Goal: Transaction & Acquisition: Purchase product/service

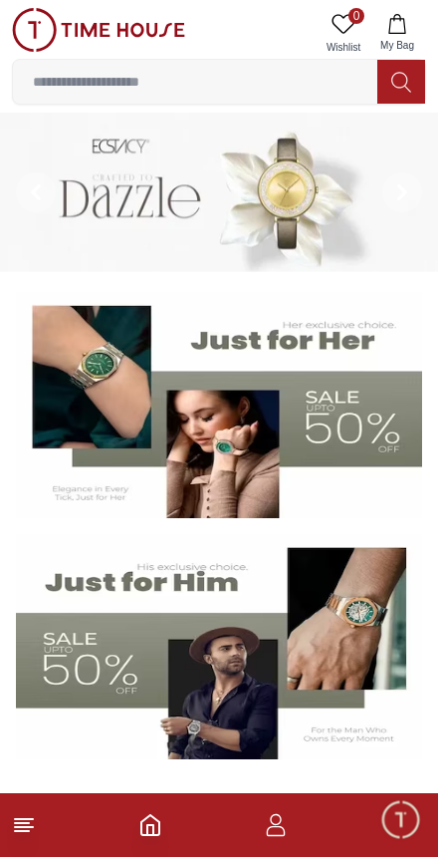
click at [73, 74] on input at bounding box center [195, 82] width 365 height 40
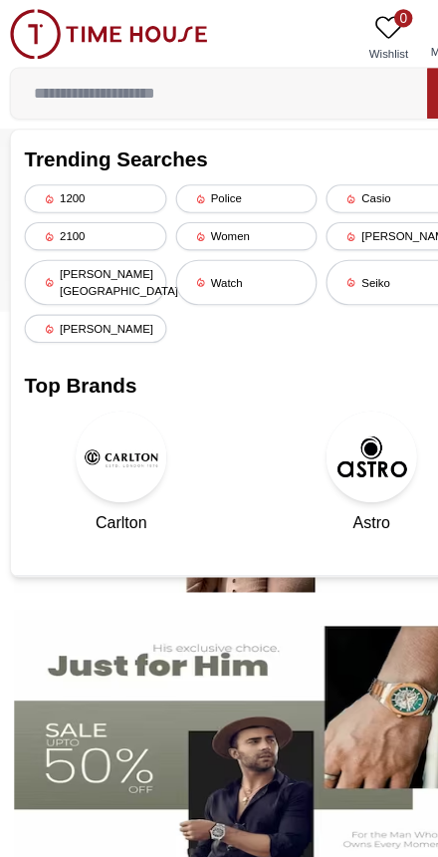
type input "*"
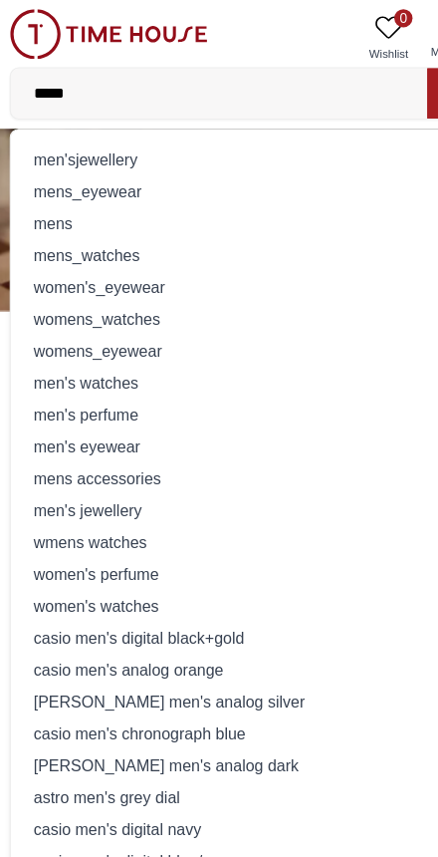
type input "*****"
click at [60, 225] on div "mens_watches" at bounding box center [219, 223] width 389 height 28
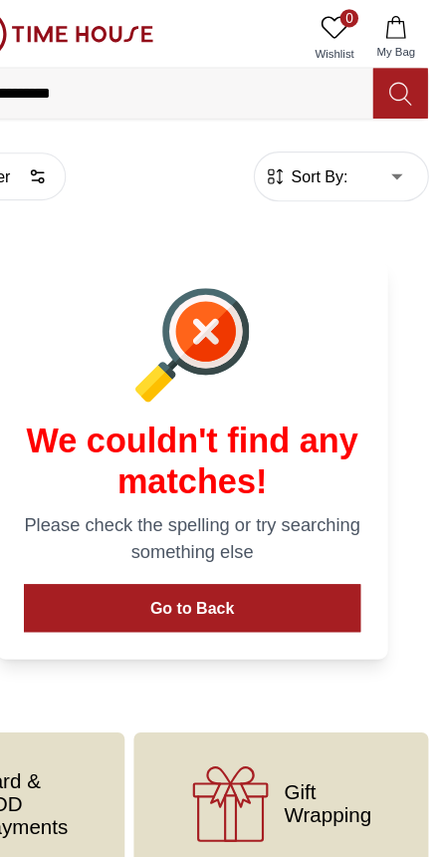
scroll to position [0, 607]
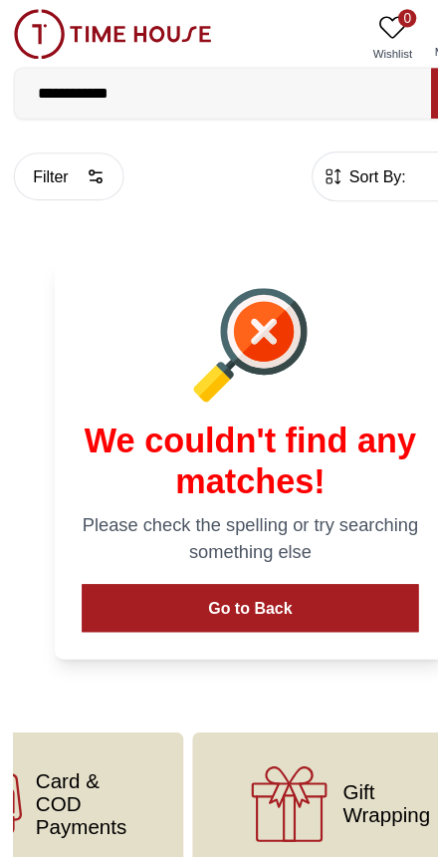
click at [167, 97] on input "**********" at bounding box center [195, 82] width 365 height 40
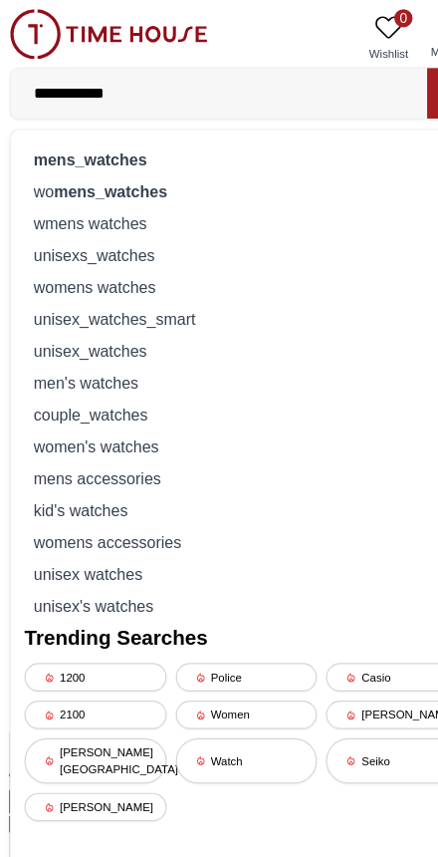
click at [53, 135] on strong "mens_watches" at bounding box center [83, 140] width 100 height 16
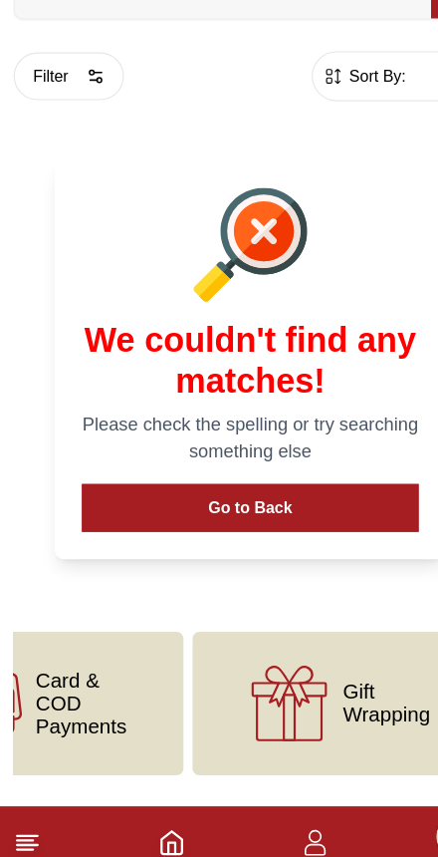
click at [69, 134] on button "Filter" at bounding box center [60, 155] width 97 height 42
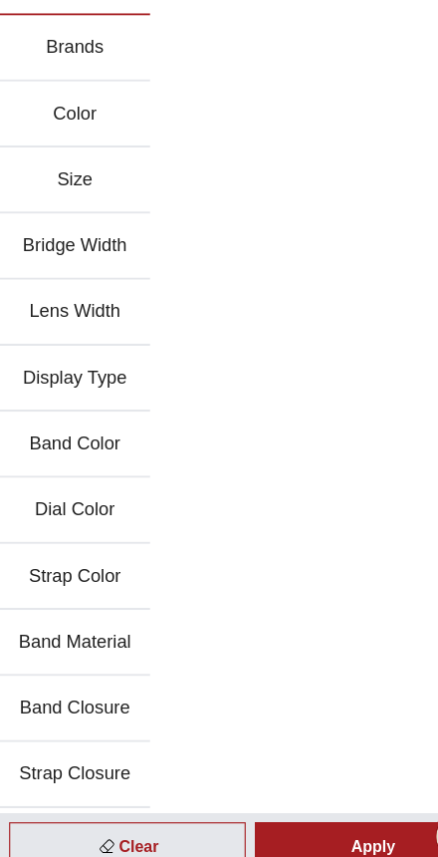
click at [36, 102] on button "Brands" at bounding box center [66, 131] width 132 height 58
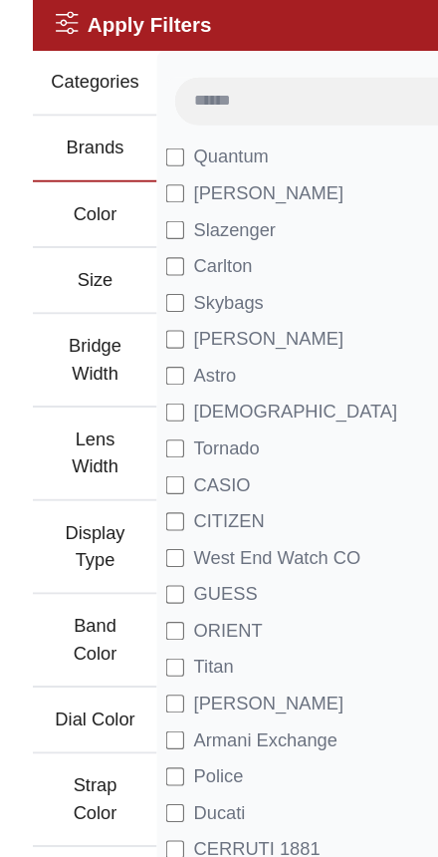
scroll to position [0, 0]
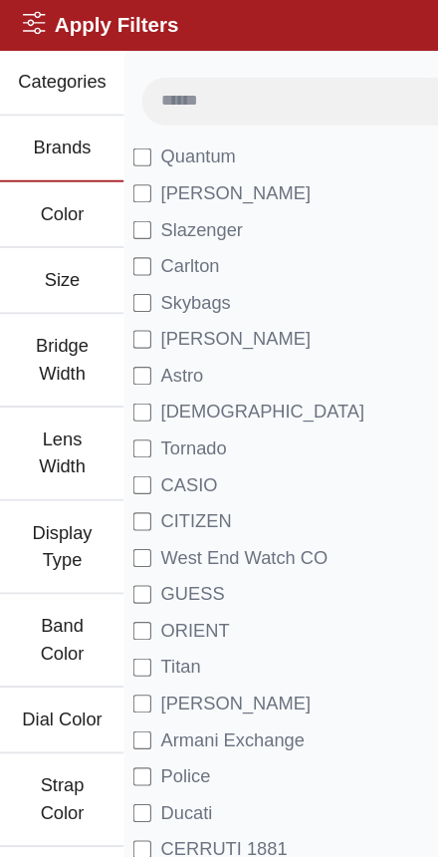
click at [46, 58] on button "Categories" at bounding box center [54, 73] width 109 height 58
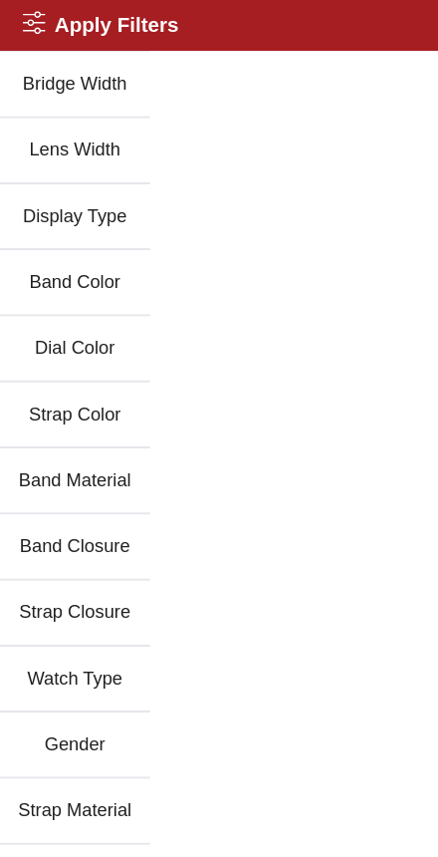
scroll to position [229, 0]
click at [34, 184] on button "Display Type" at bounding box center [66, 190] width 132 height 58
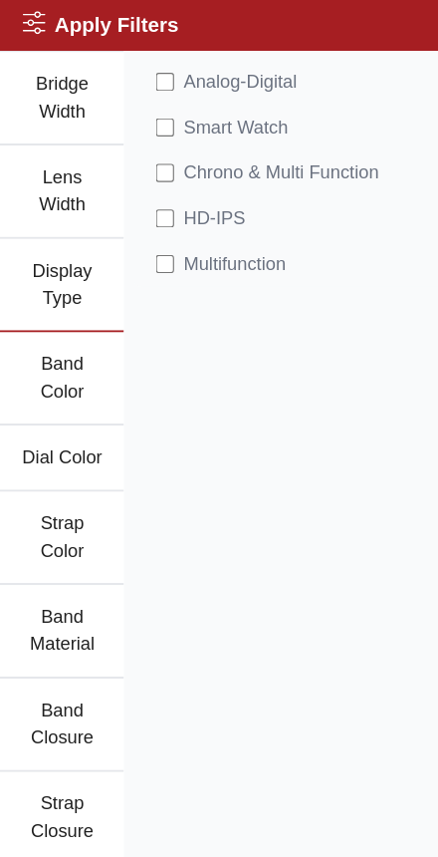
click at [62, 182] on button "Lens Width" at bounding box center [54, 169] width 109 height 82
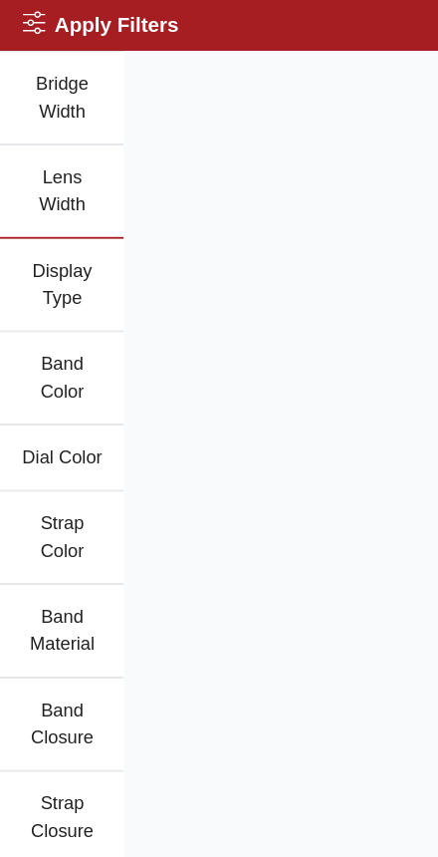
click at [45, 225] on button "Display Type" at bounding box center [54, 250] width 109 height 82
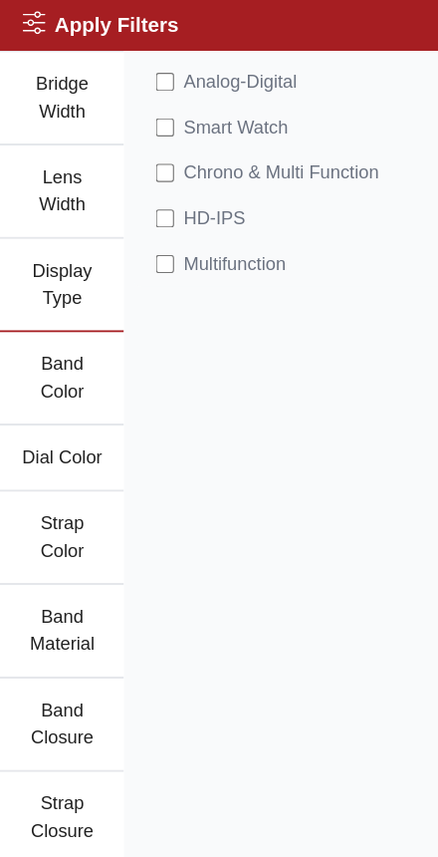
scroll to position [224, 0]
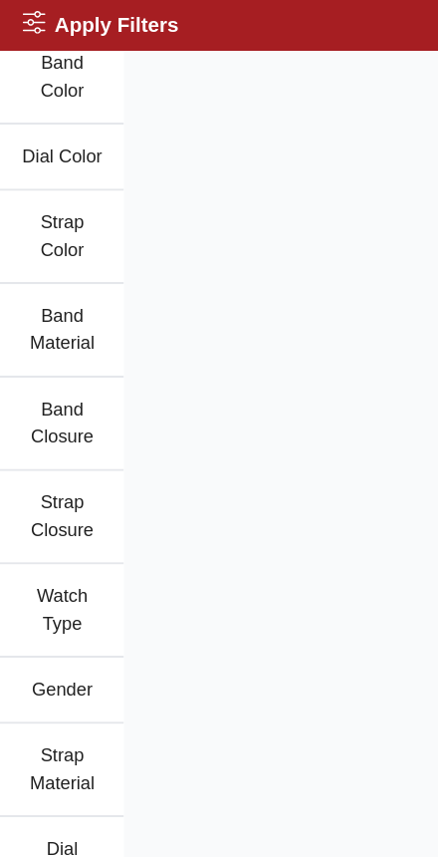
scroll to position [492, 0]
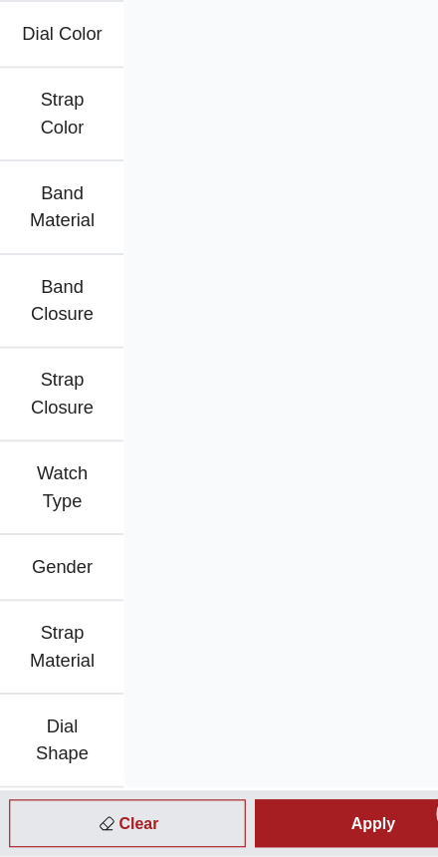
click at [329, 807] on div "Apply" at bounding box center [326, 828] width 207 height 42
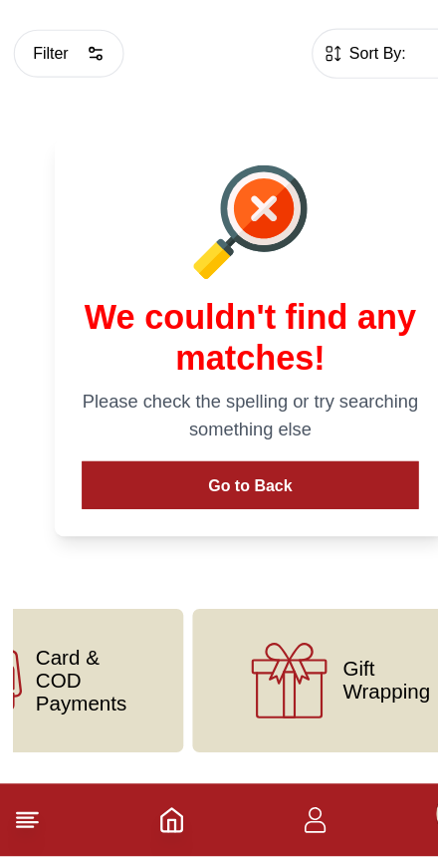
click at [187, 447] on p "Please check the spelling or try searching something else" at bounding box center [219, 471] width 295 height 48
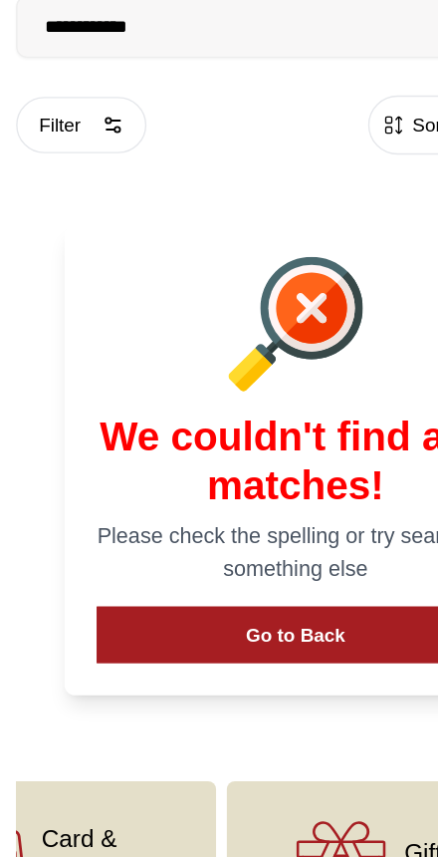
click at [38, 62] on input "**********" at bounding box center [195, 82] width 365 height 40
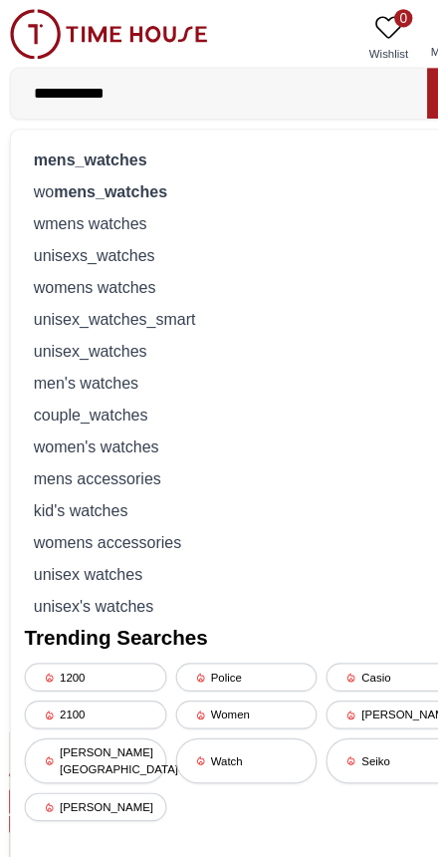
click at [30, 33] on img at bounding box center [98, 30] width 173 height 44
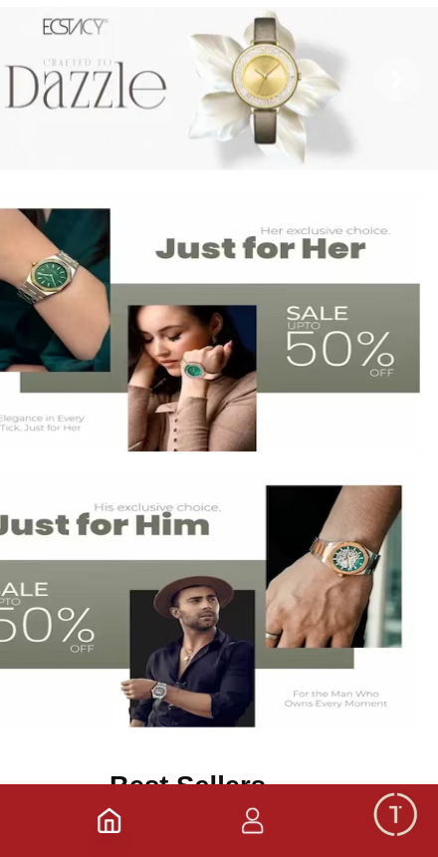
scroll to position [18, 0]
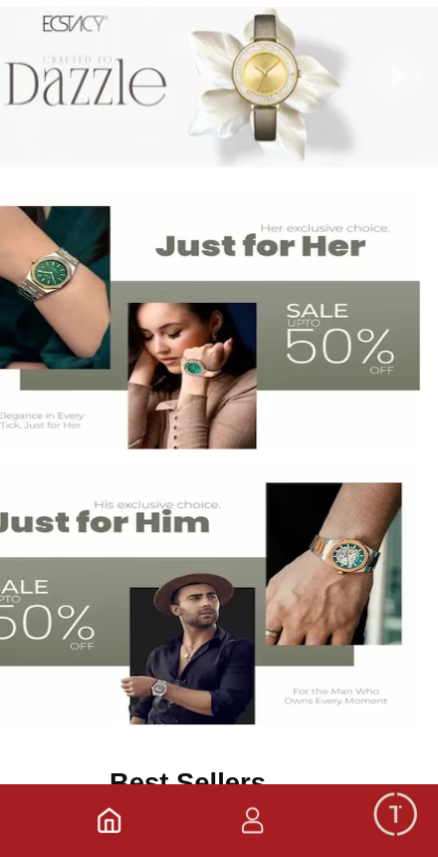
click at [201, 591] on img at bounding box center [219, 629] width 407 height 226
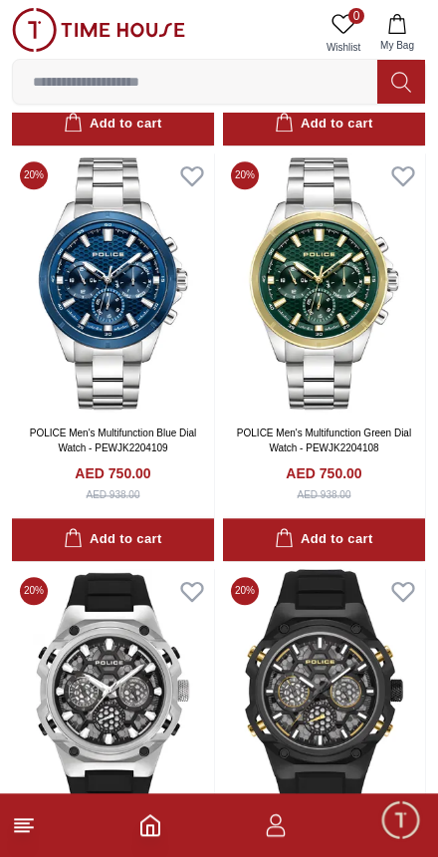
scroll to position [1741, 0]
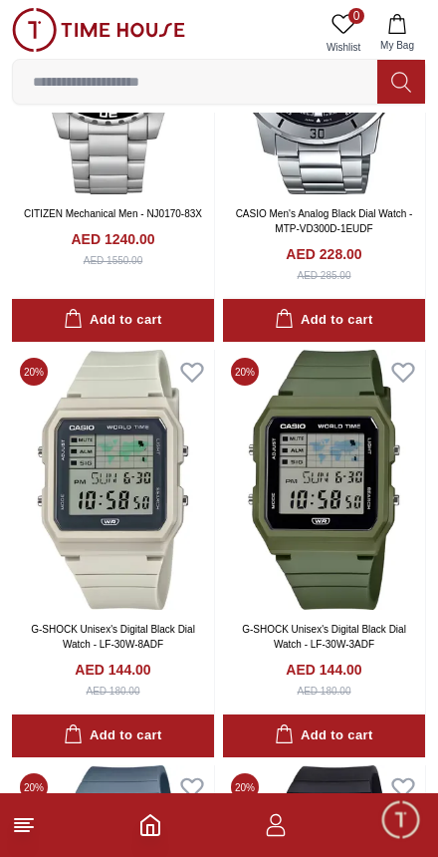
scroll to position [5677, 0]
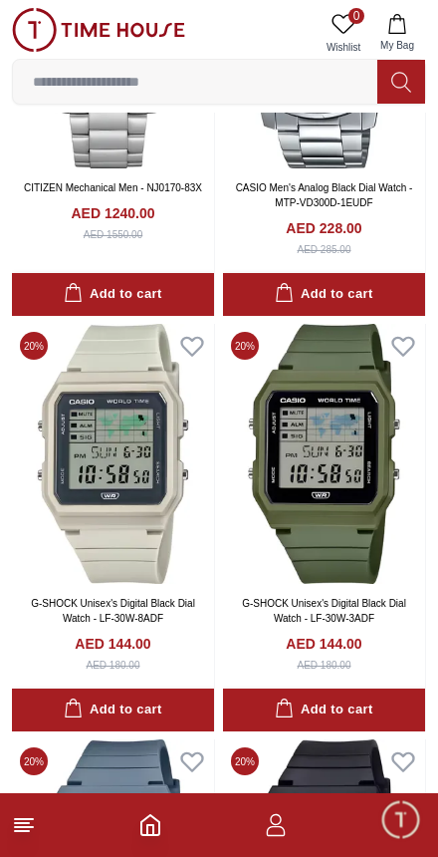
click at [216, 75] on input at bounding box center [195, 82] width 365 height 40
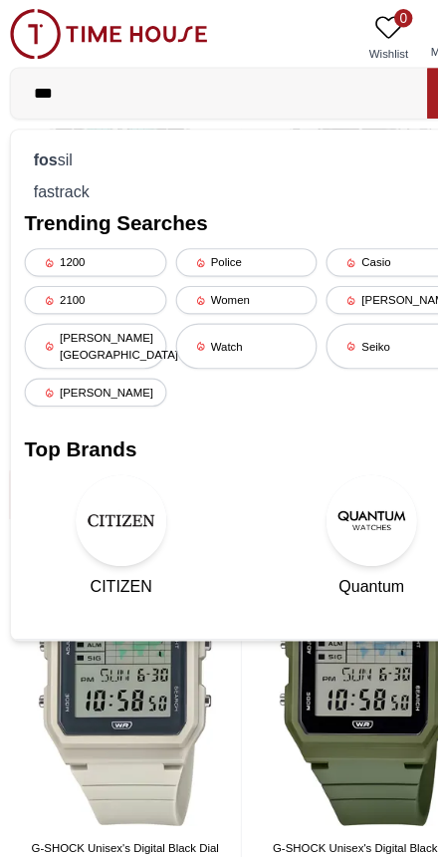
type input "***"
click at [216, 128] on div "fos sil" at bounding box center [219, 140] width 389 height 28
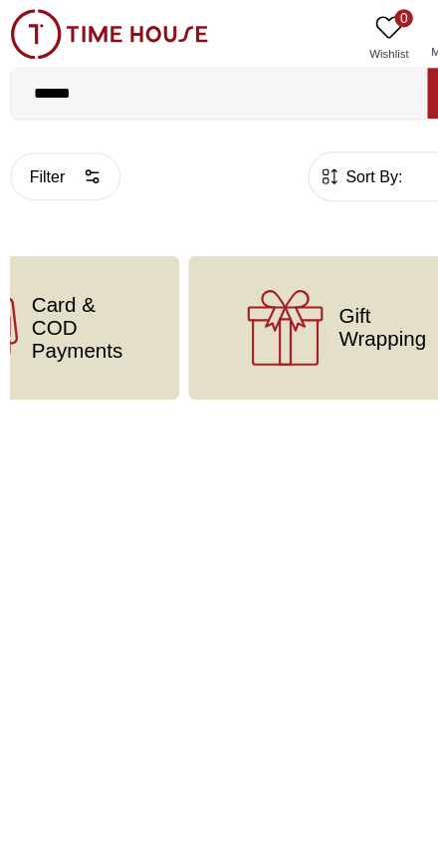
click at [262, 101] on input "******" at bounding box center [195, 82] width 365 height 40
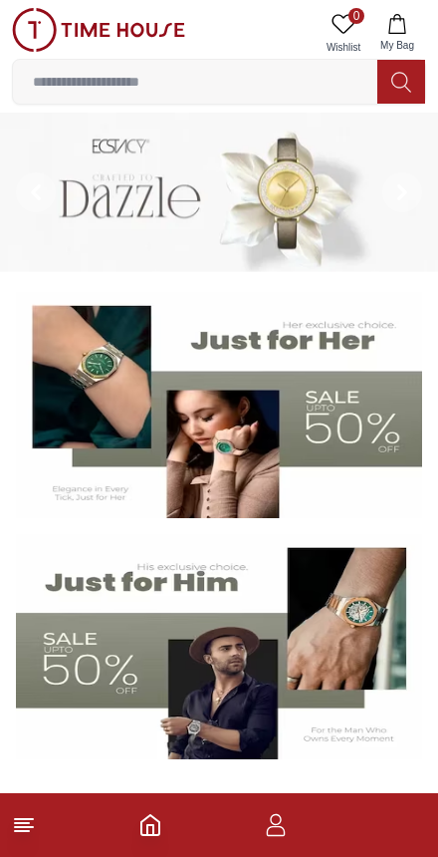
click at [224, 69] on input at bounding box center [195, 82] width 365 height 40
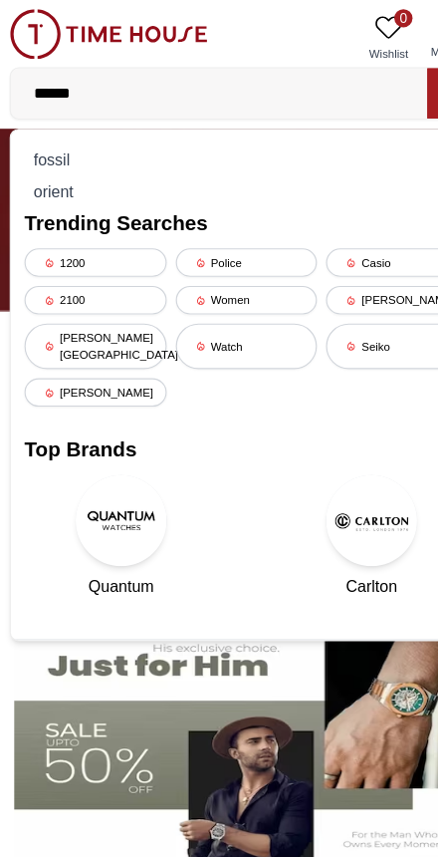
type input "*******"
